Goal: Information Seeking & Learning: Learn about a topic

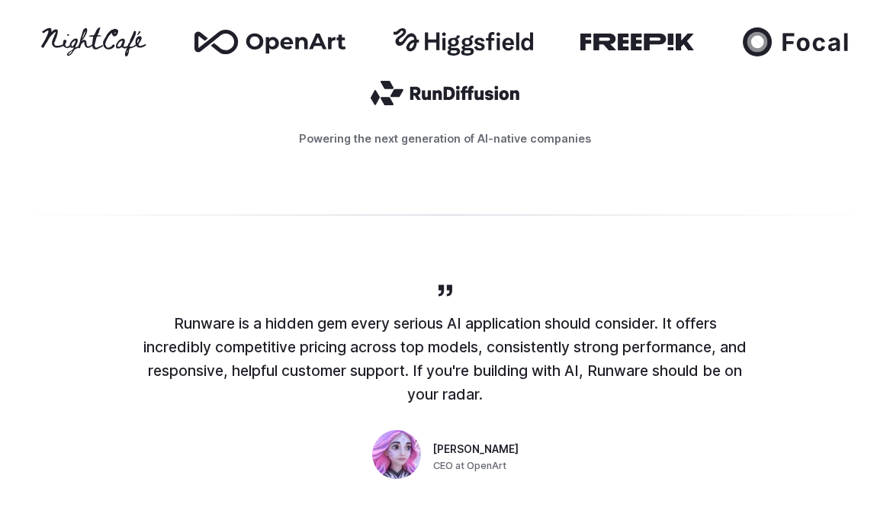
scroll to position [0, 441]
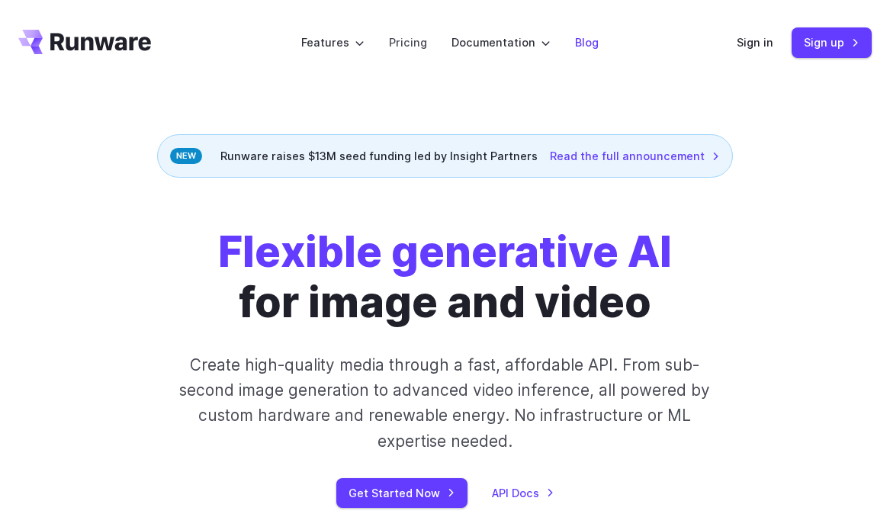
click at [593, 43] on link "Blog" at bounding box center [587, 43] width 24 height 18
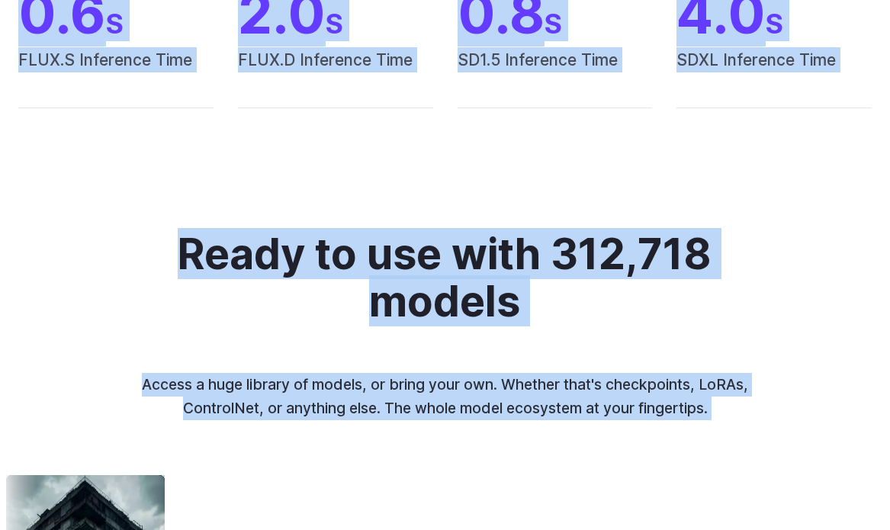
scroll to position [1750, 0]
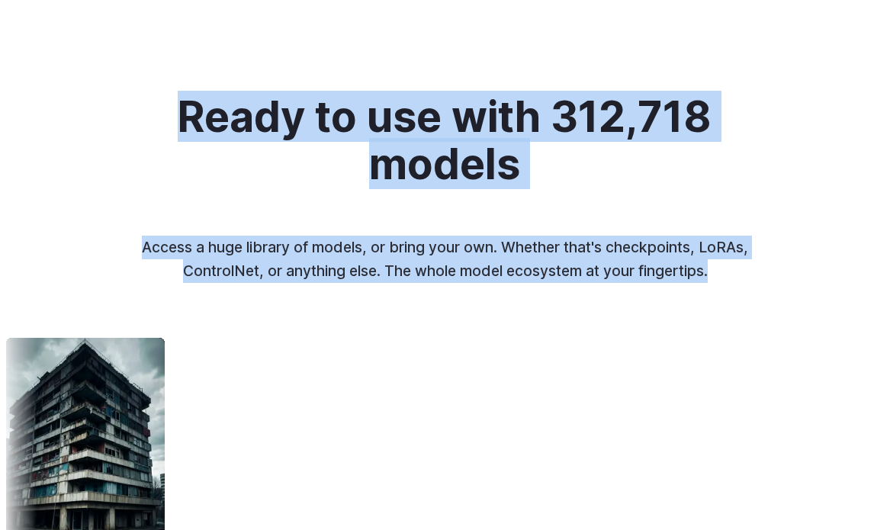
copy div "**********"
drag, startPoint x: 188, startPoint y: 262, endPoint x: 742, endPoint y: 300, distance: 555.7
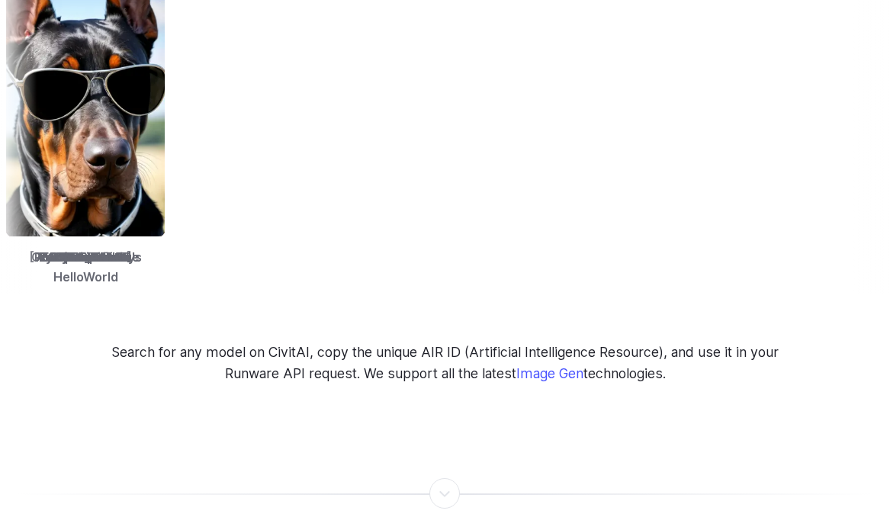
scroll to position [2419, 0]
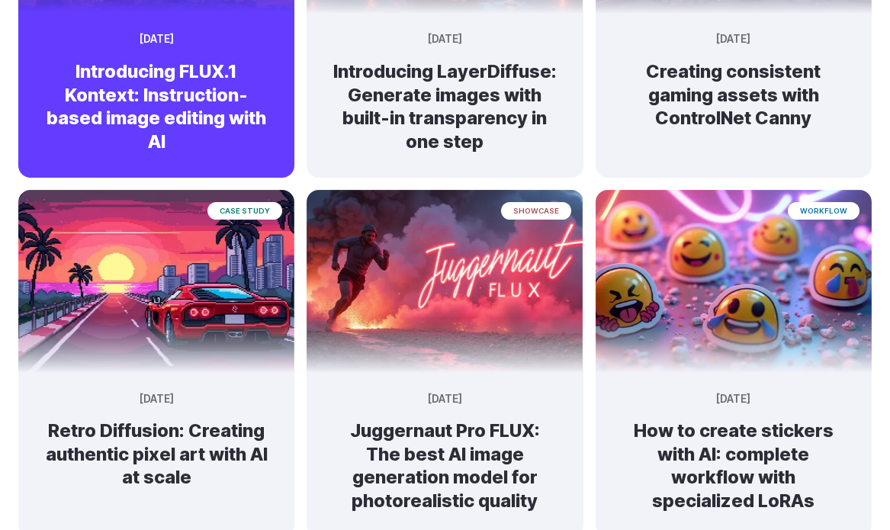
scroll to position [796, 0]
